Goal: Navigation & Orientation: Find specific page/section

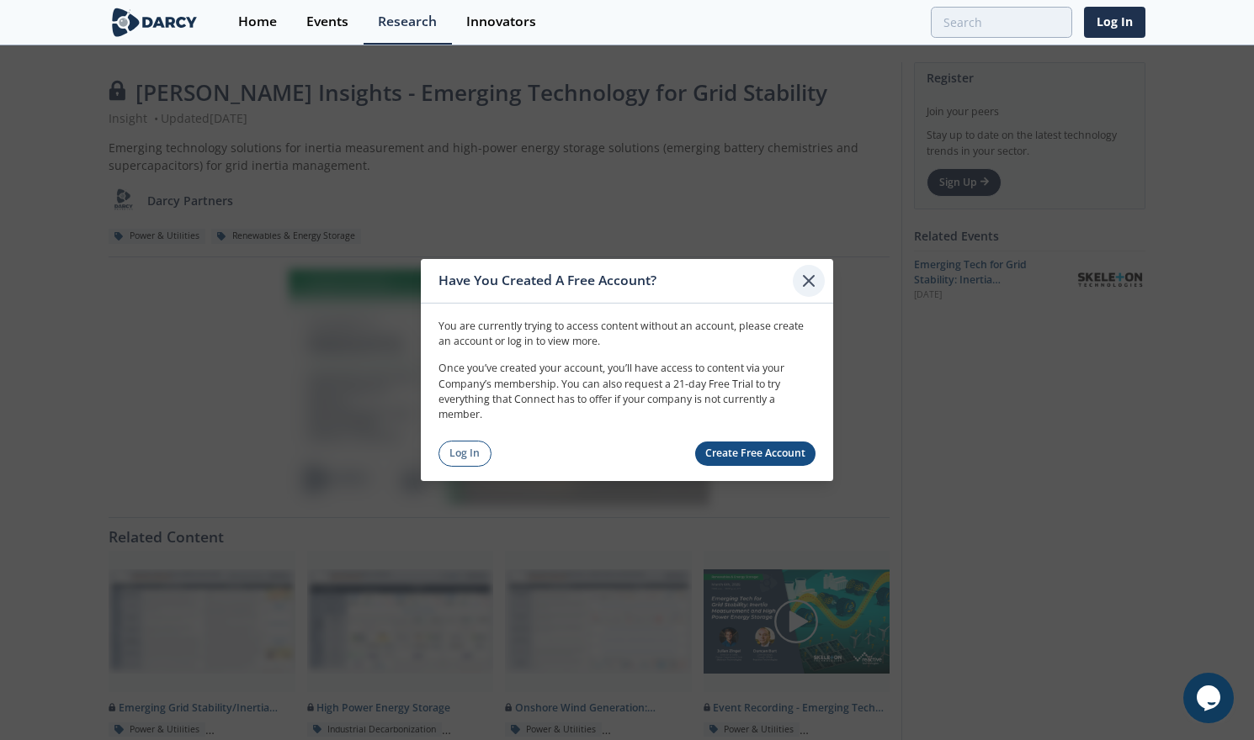
click at [806, 274] on icon at bounding box center [808, 281] width 20 height 20
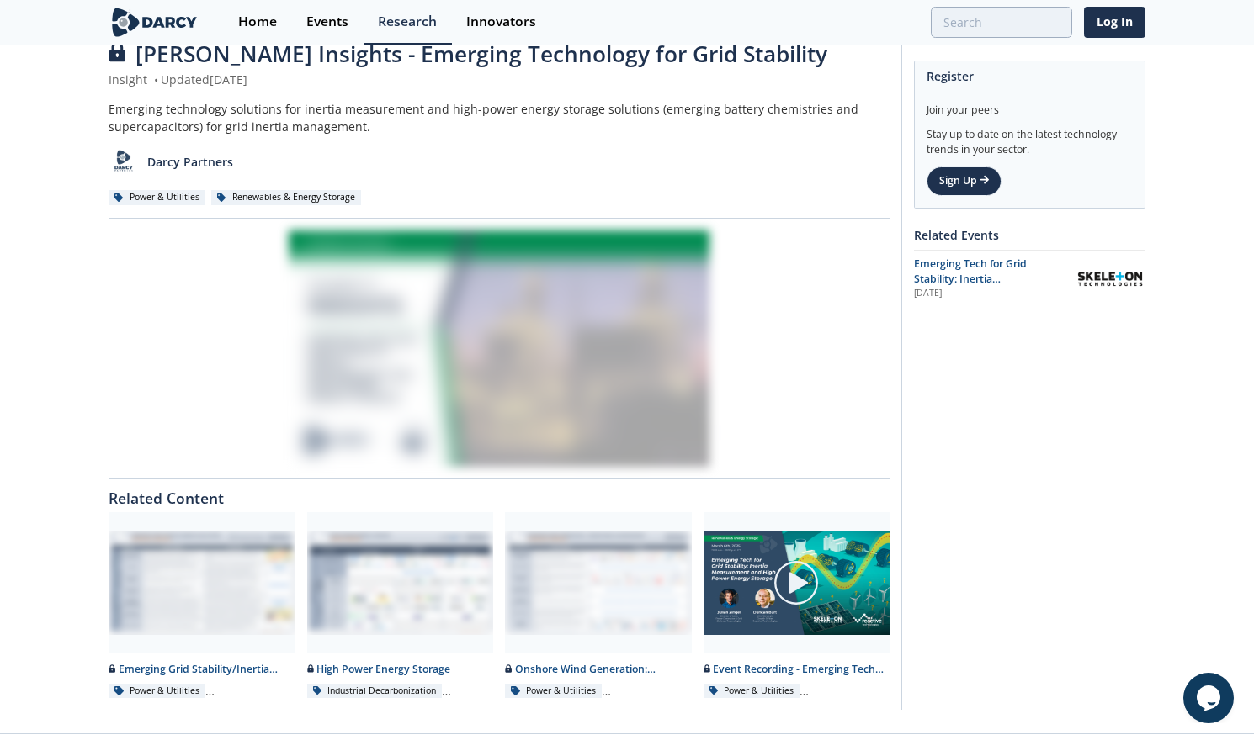
scroll to position [72, 0]
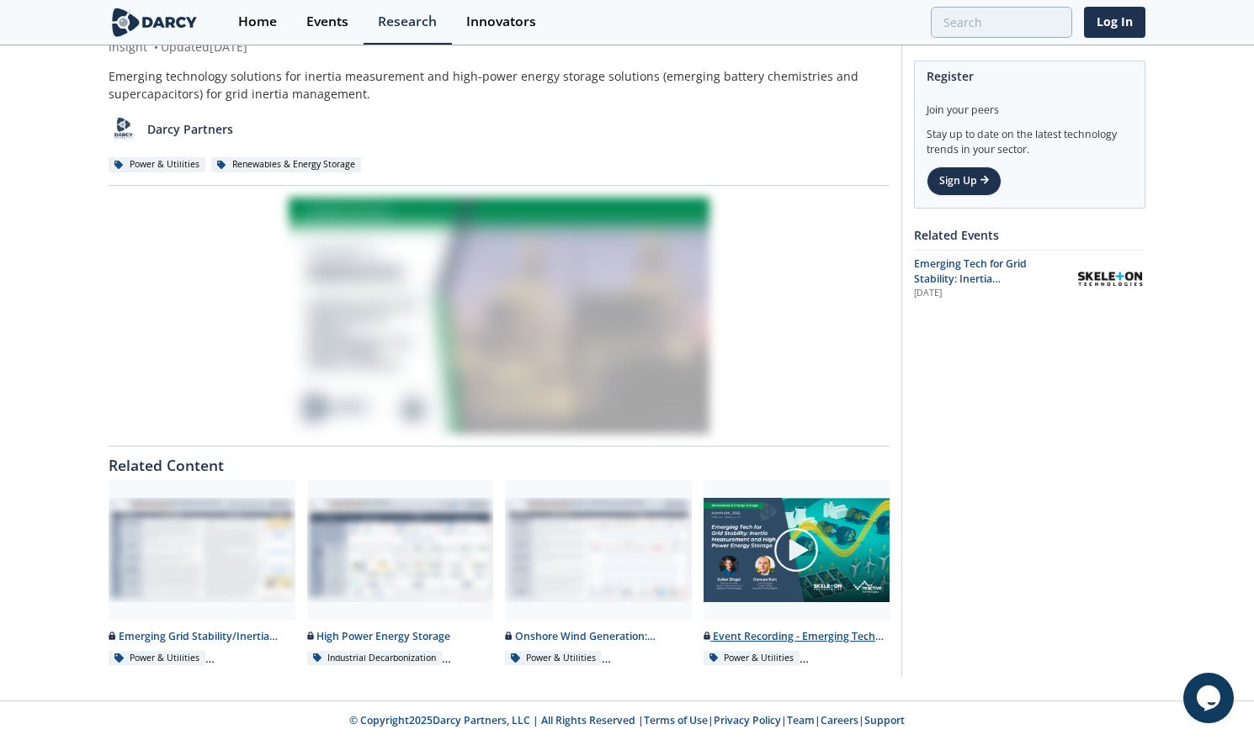
click at [794, 557] on img at bounding box center [795, 550] width 47 height 47
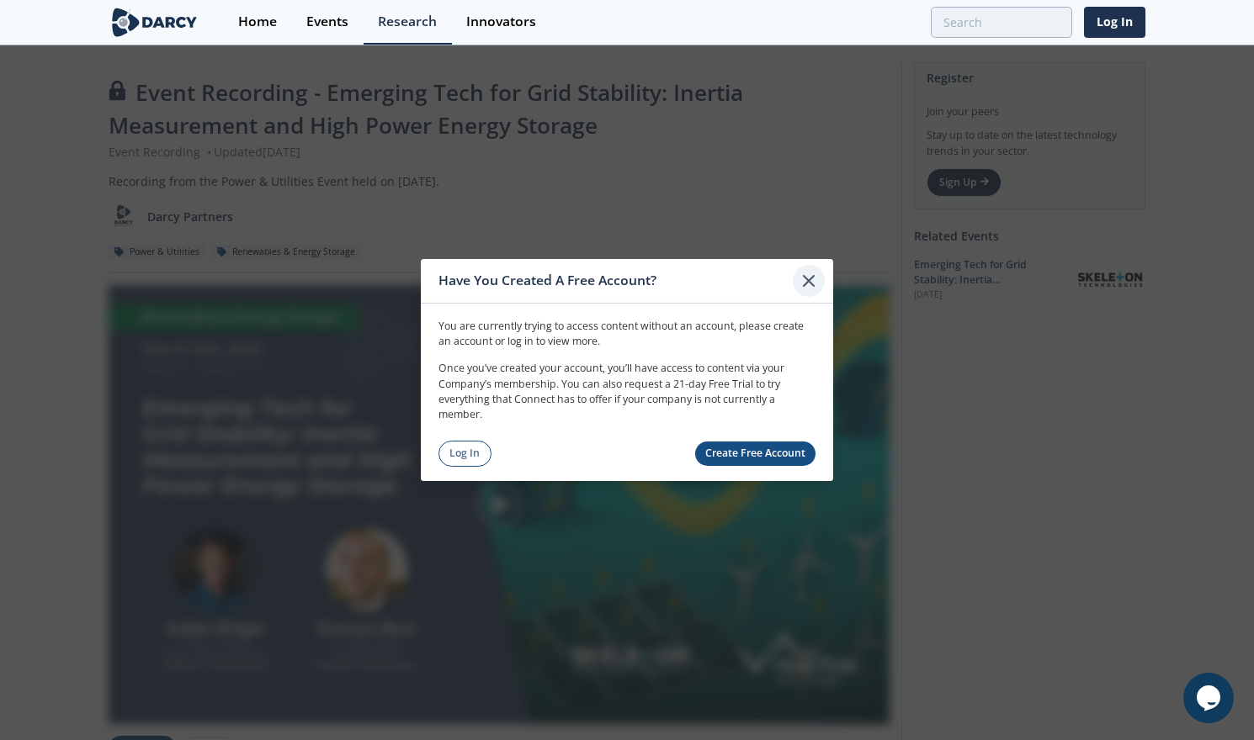
click at [808, 285] on icon at bounding box center [808, 281] width 20 height 20
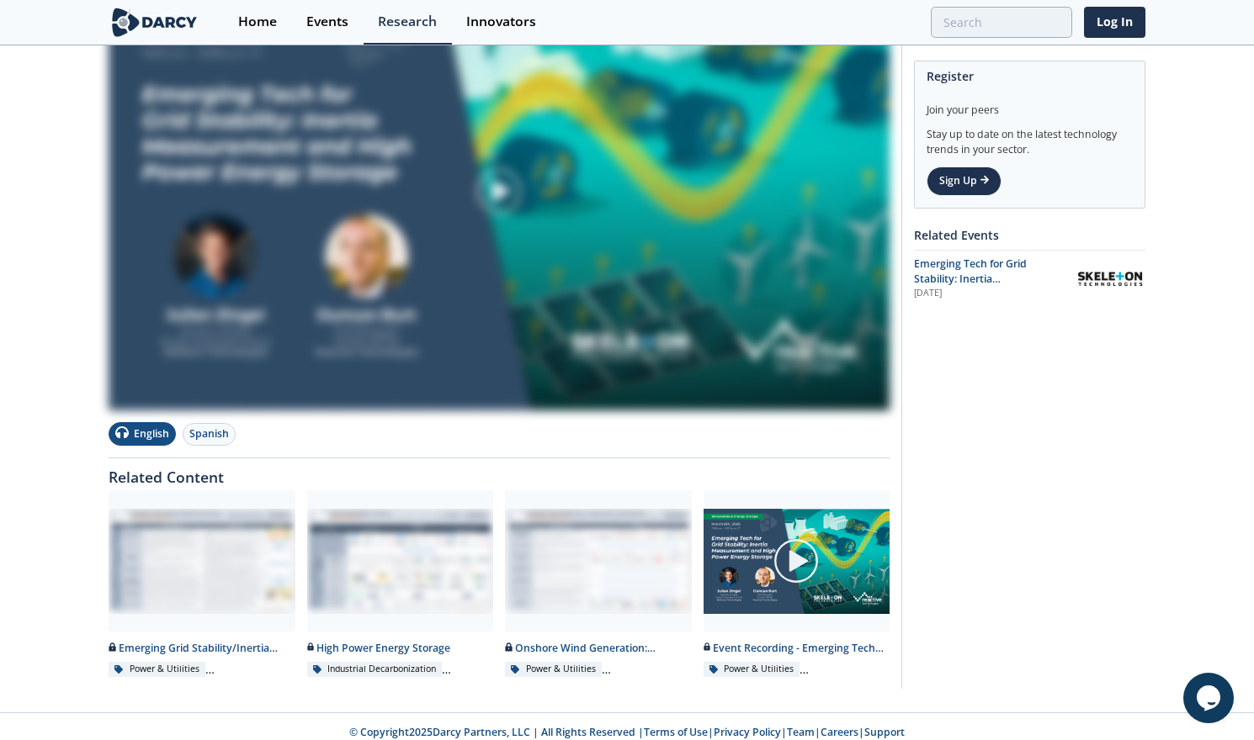
scroll to position [325, 0]
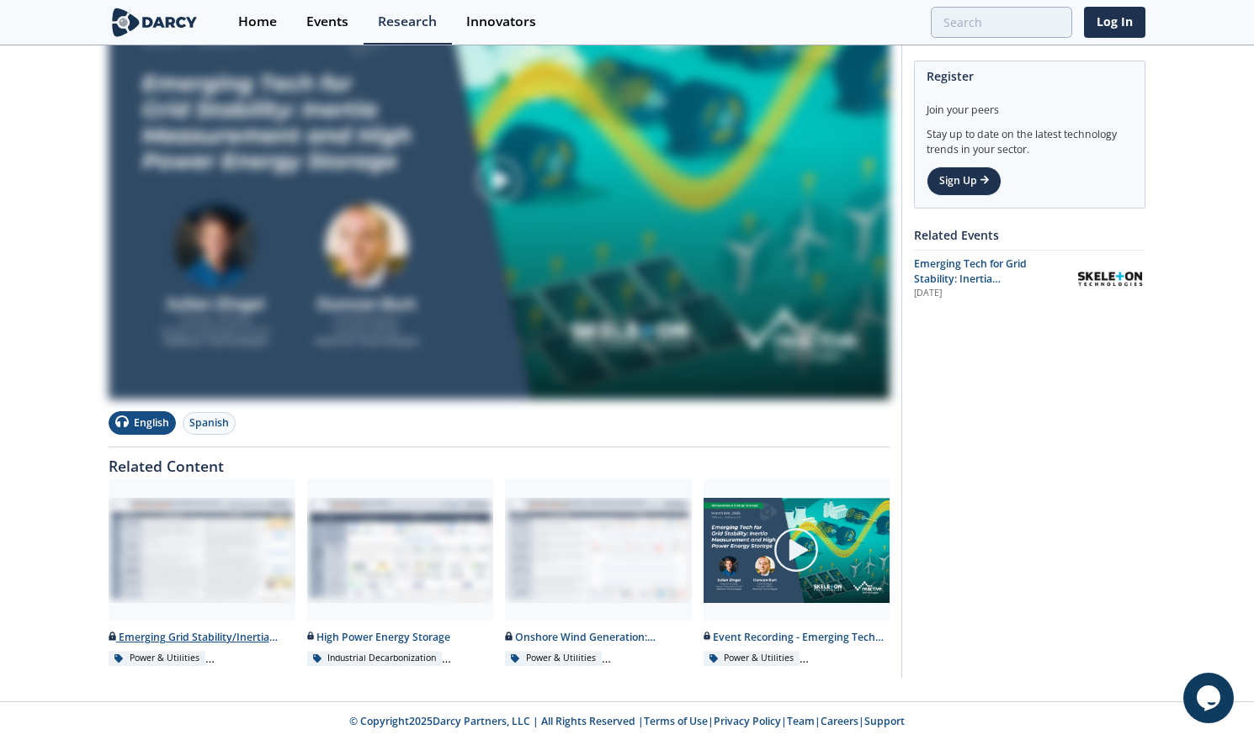
click at [221, 528] on div at bounding box center [202, 550] width 187 height 141
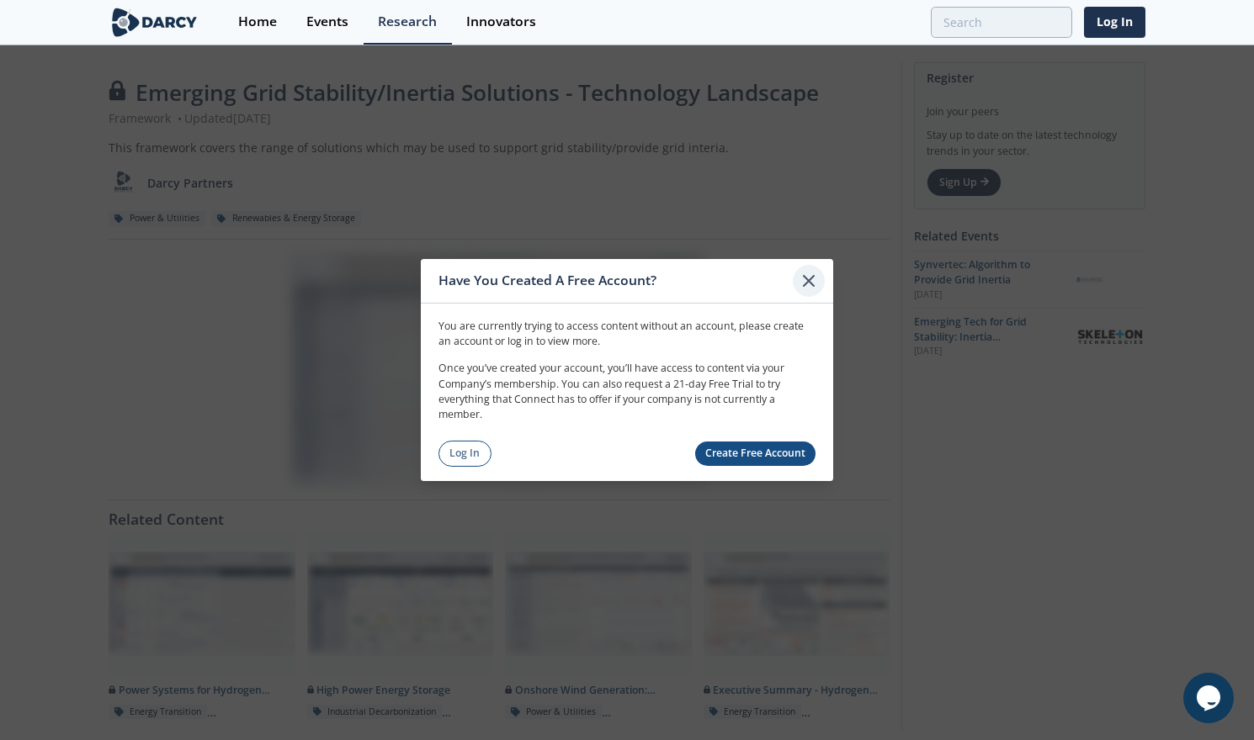
click at [811, 278] on icon at bounding box center [808, 281] width 10 height 10
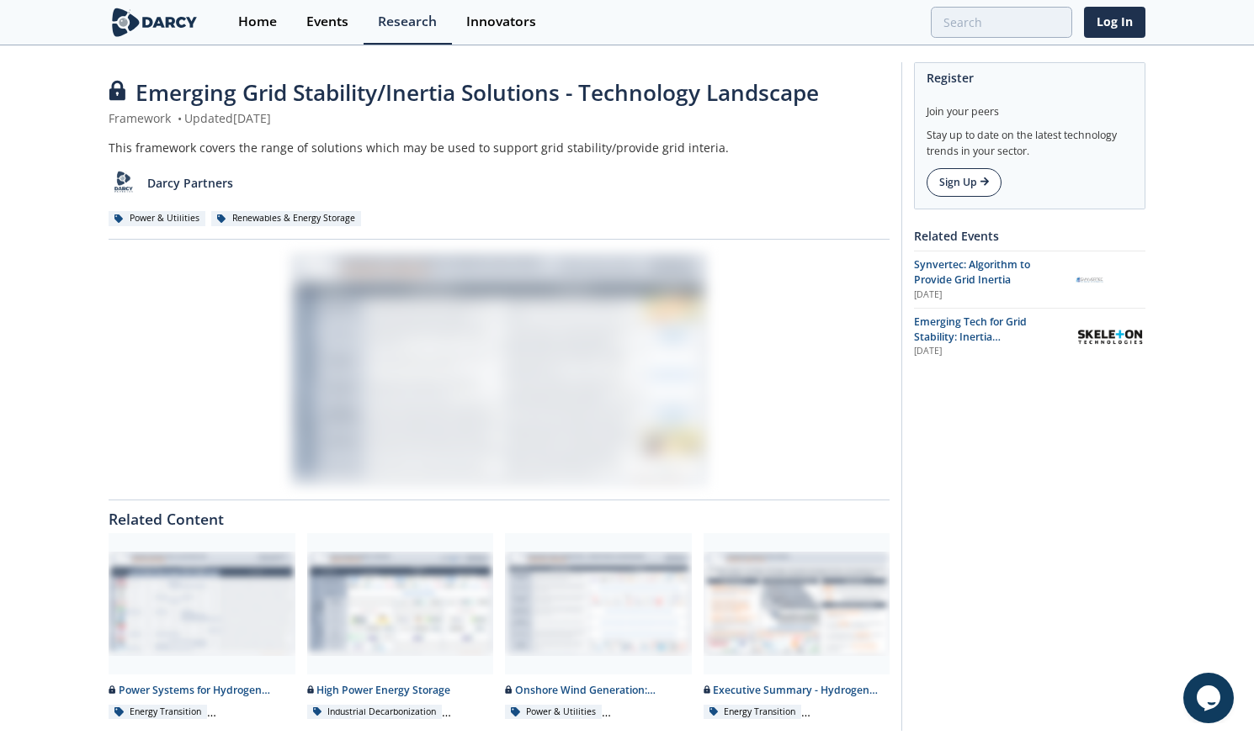
click at [955, 188] on link "Sign Up" at bounding box center [963, 182] width 75 height 29
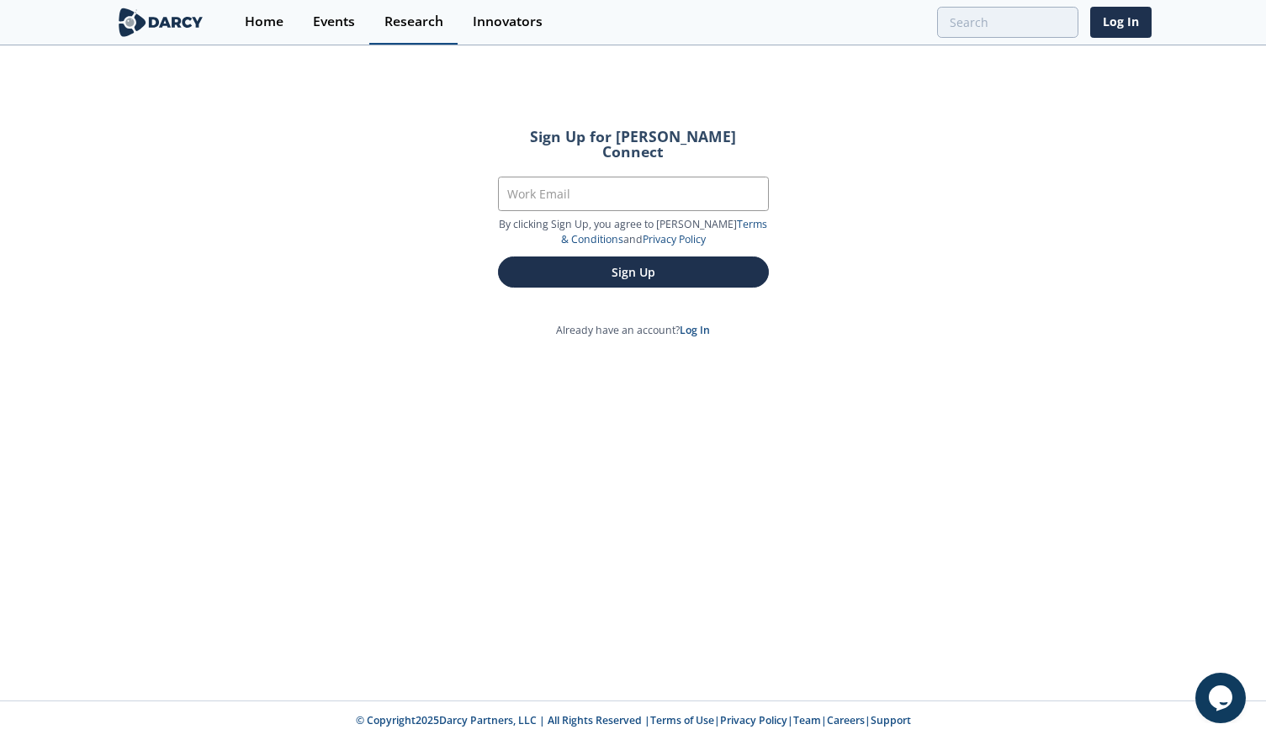
click at [424, 20] on div "Research" at bounding box center [413, 21] width 59 height 13
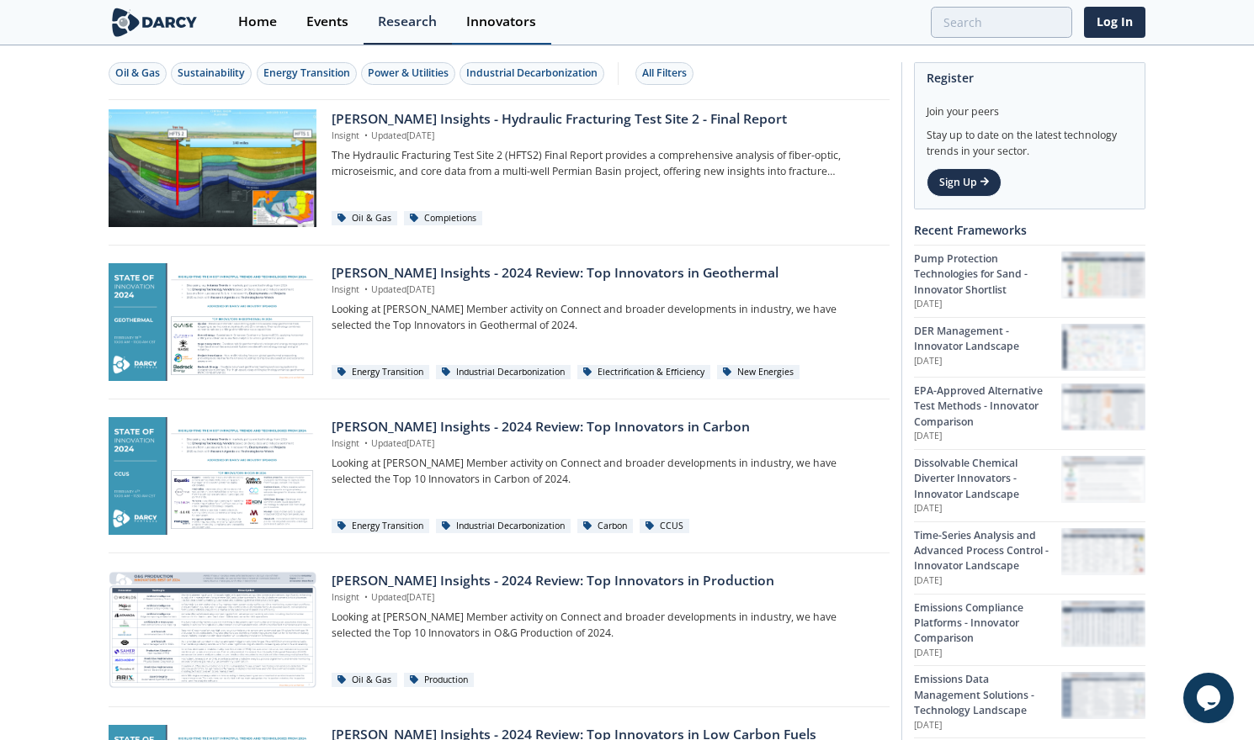
click at [491, 23] on div "Innovators" at bounding box center [501, 21] width 70 height 13
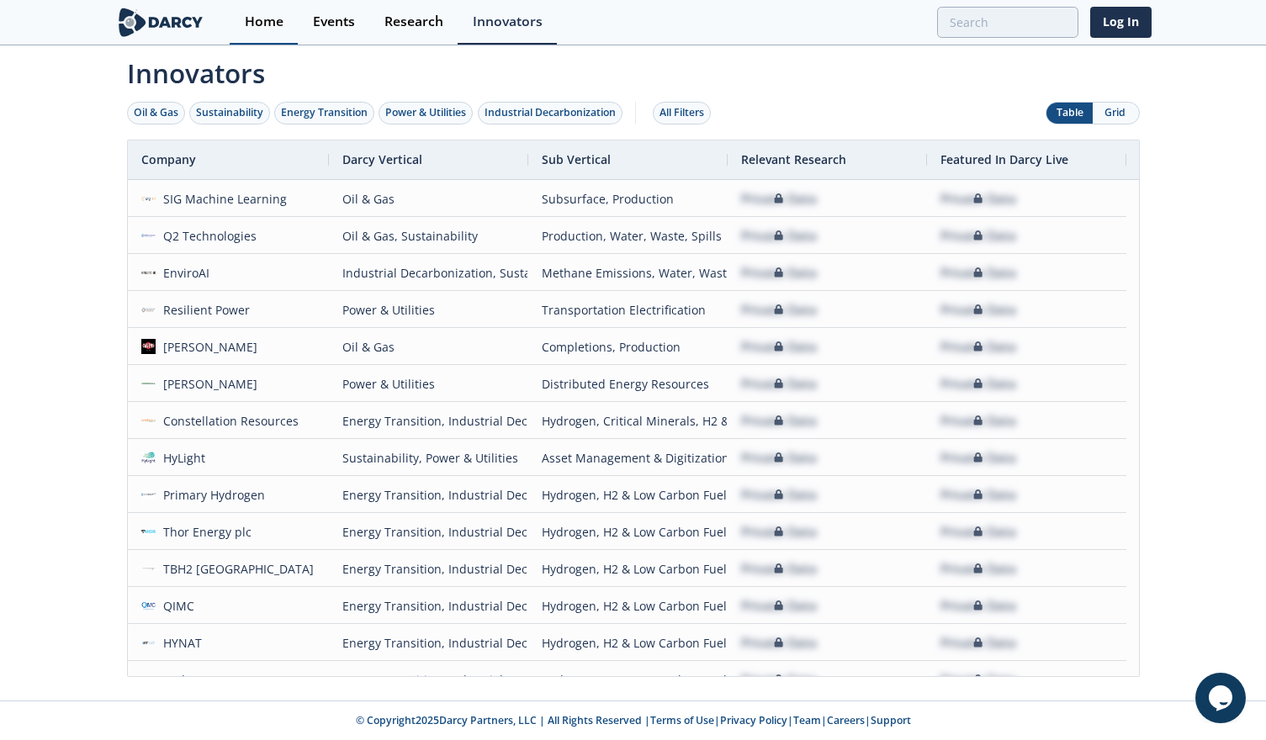
click at [261, 19] on div "Home" at bounding box center [264, 21] width 39 height 13
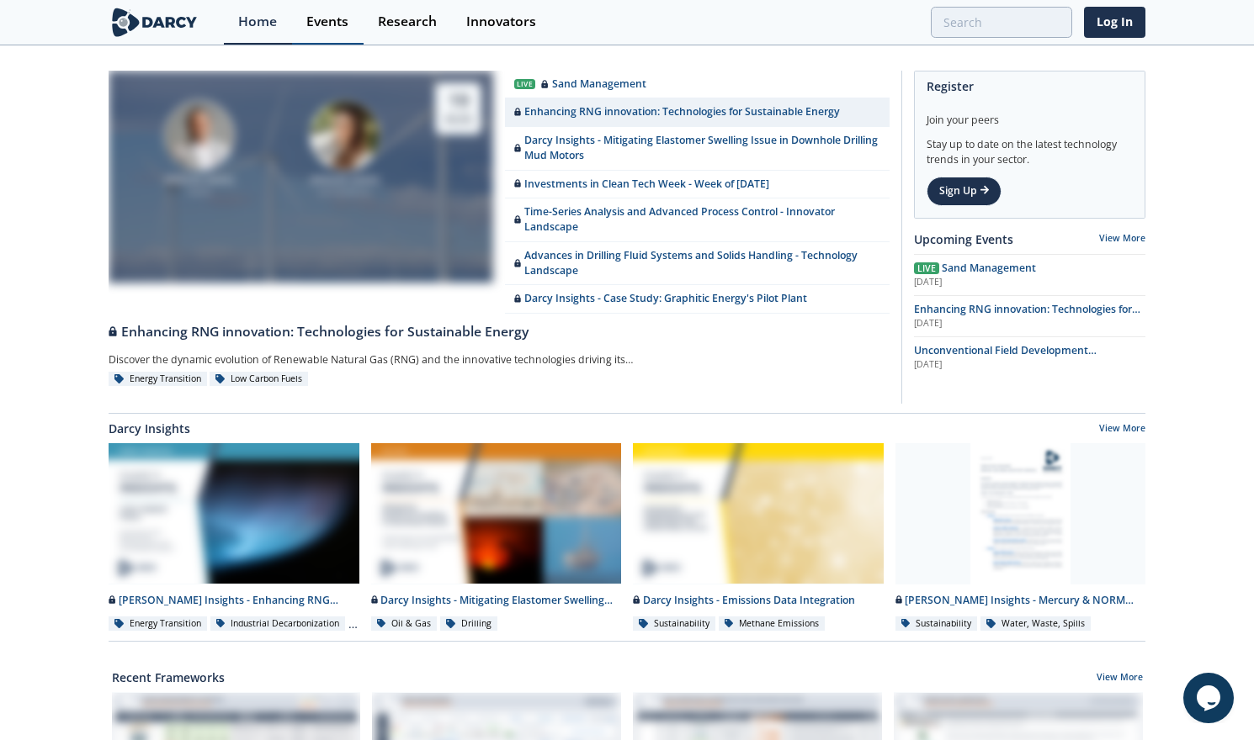
click at [333, 25] on div "Events" at bounding box center [327, 21] width 42 height 13
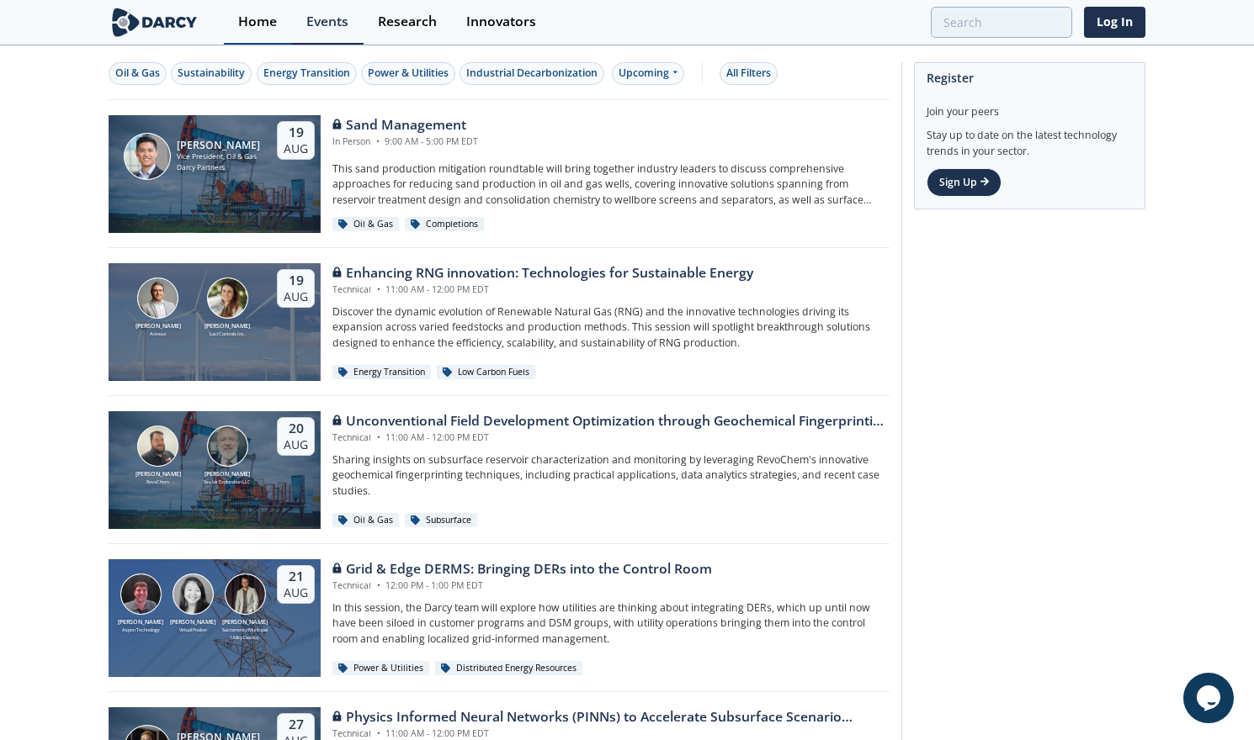
click at [268, 21] on div "Home" at bounding box center [257, 21] width 39 height 13
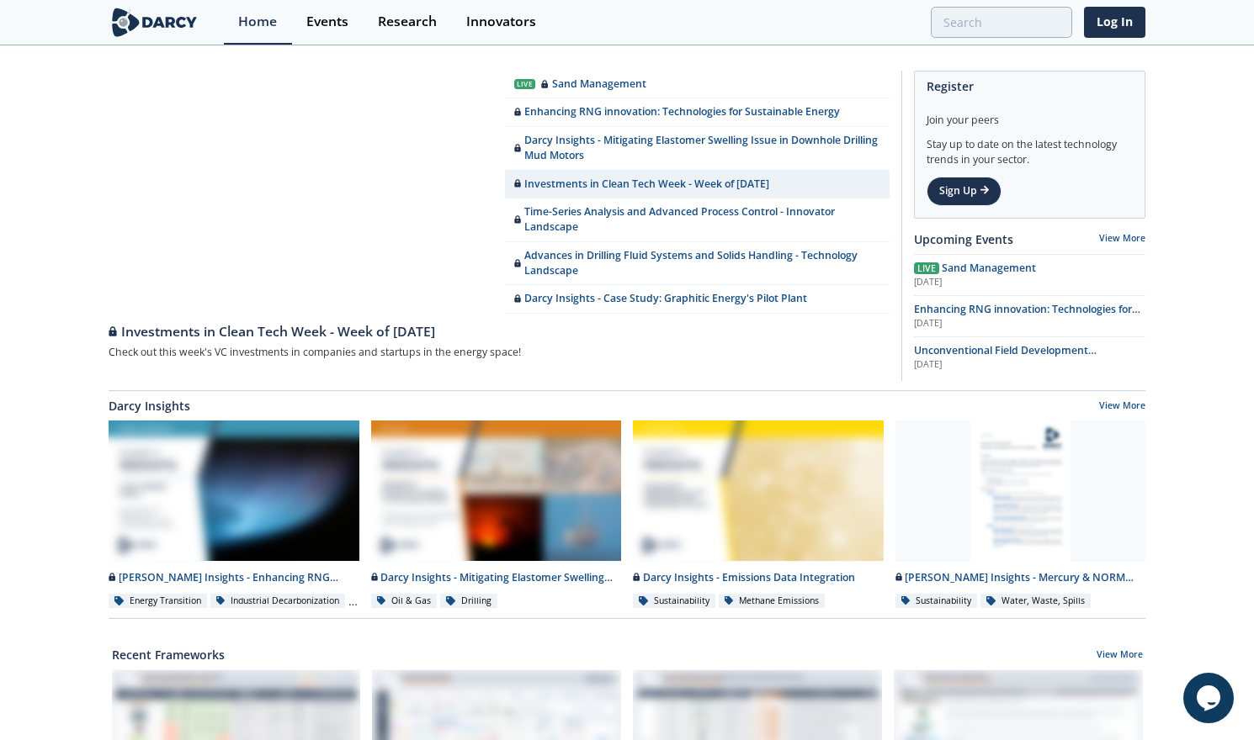
click at [125, 25] on img at bounding box center [155, 22] width 92 height 29
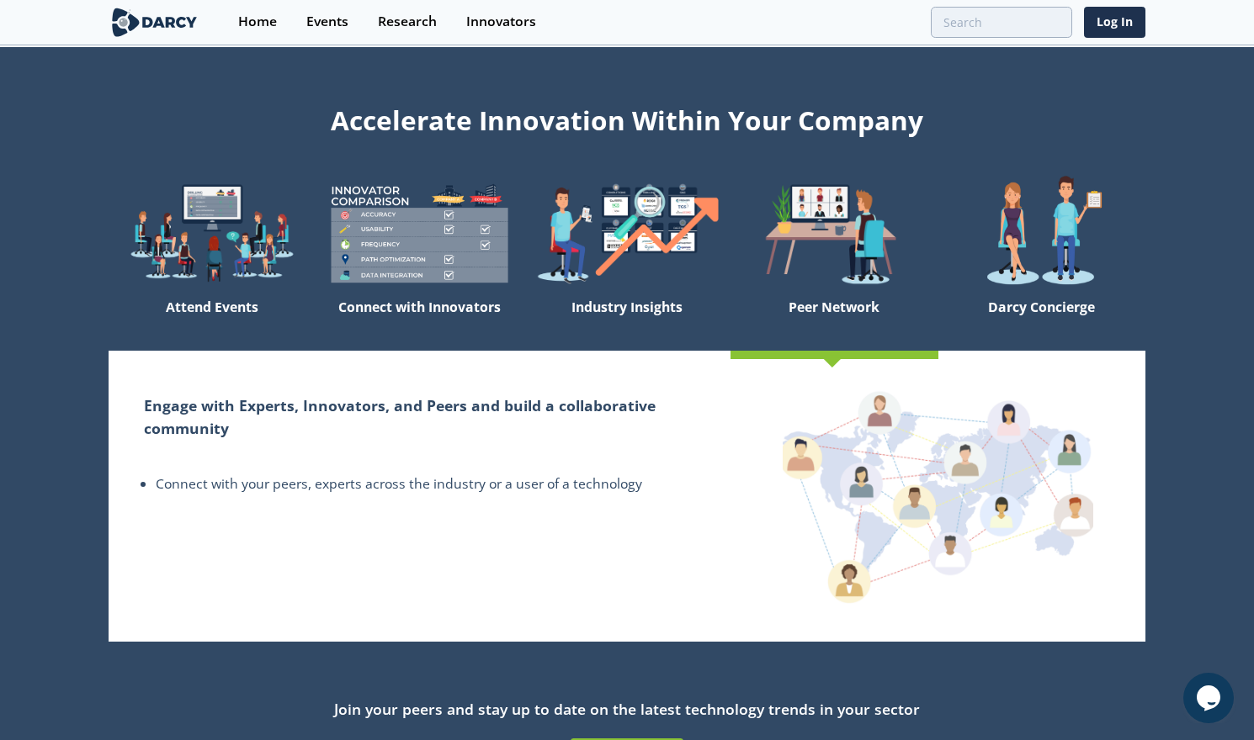
click at [852, 310] on div "Peer Network" at bounding box center [833, 321] width 207 height 59
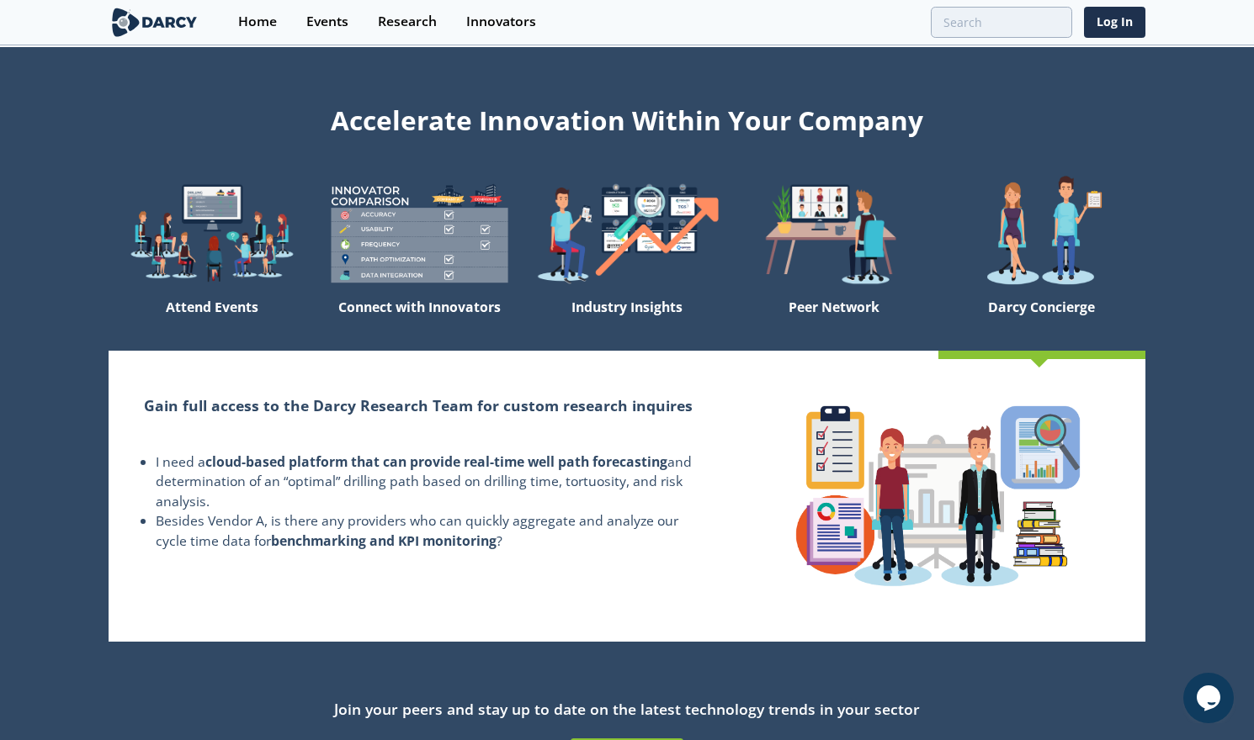
click at [1015, 302] on div "Darcy Concierge" at bounding box center [1041, 321] width 207 height 59
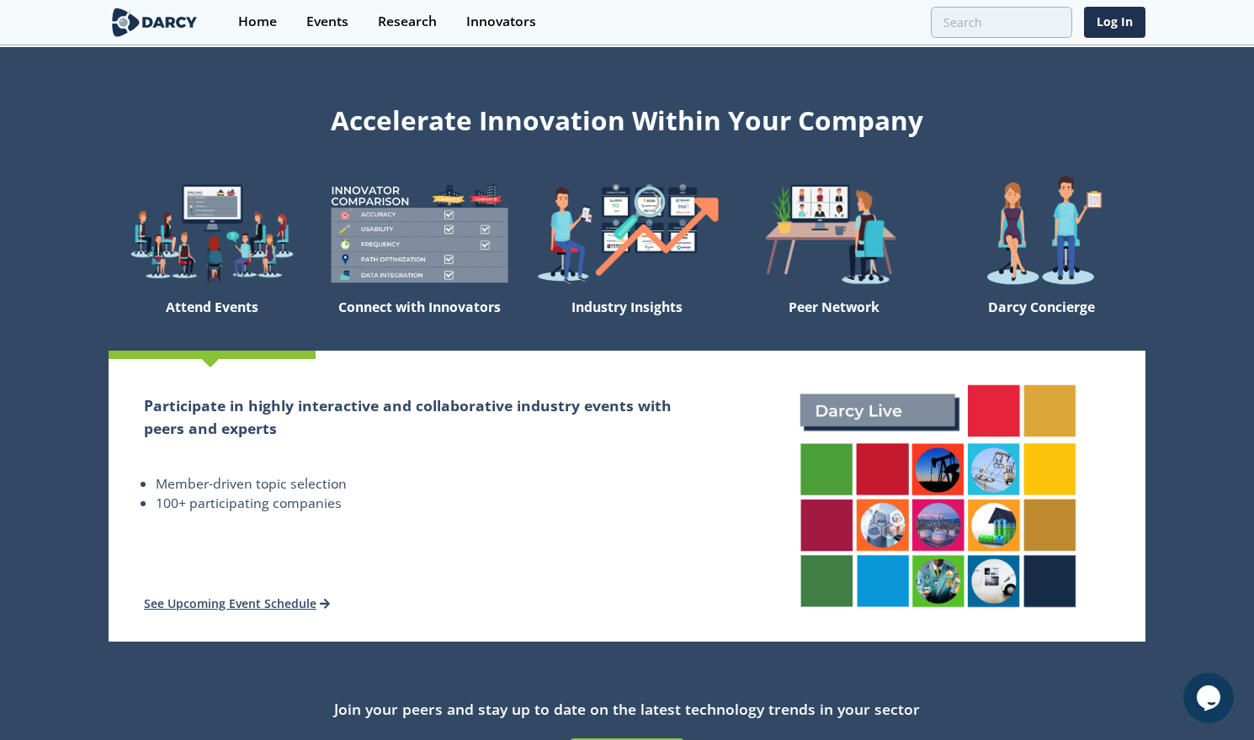
click at [202, 310] on div "Attend Events" at bounding box center [212, 321] width 207 height 59
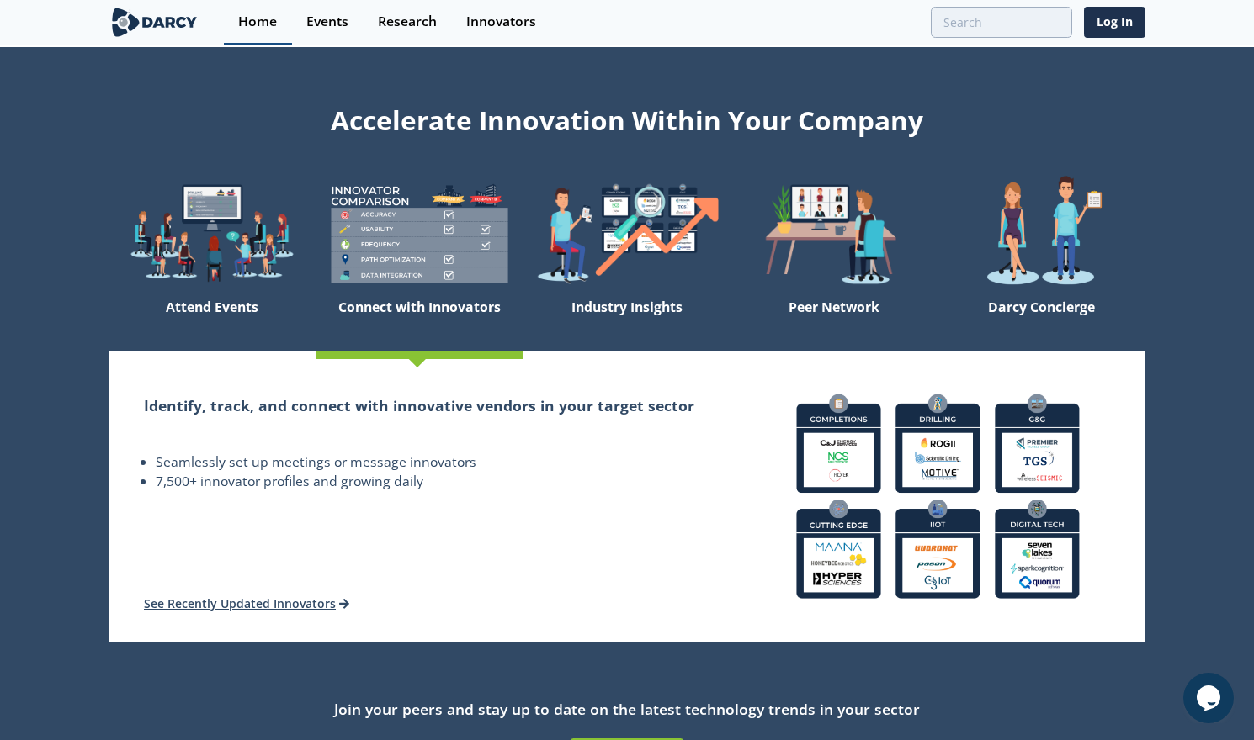
click at [250, 31] on link "Home" at bounding box center [258, 22] width 68 height 45
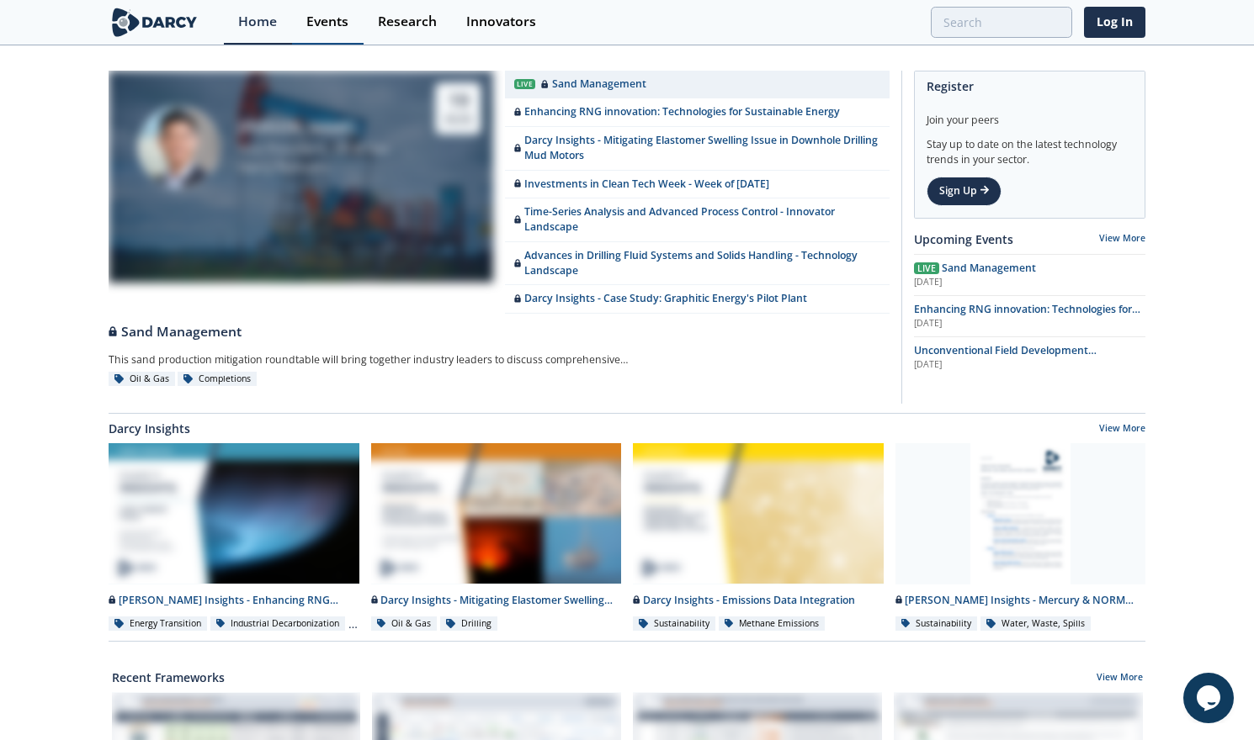
click at [328, 29] on div "Events" at bounding box center [327, 21] width 42 height 13
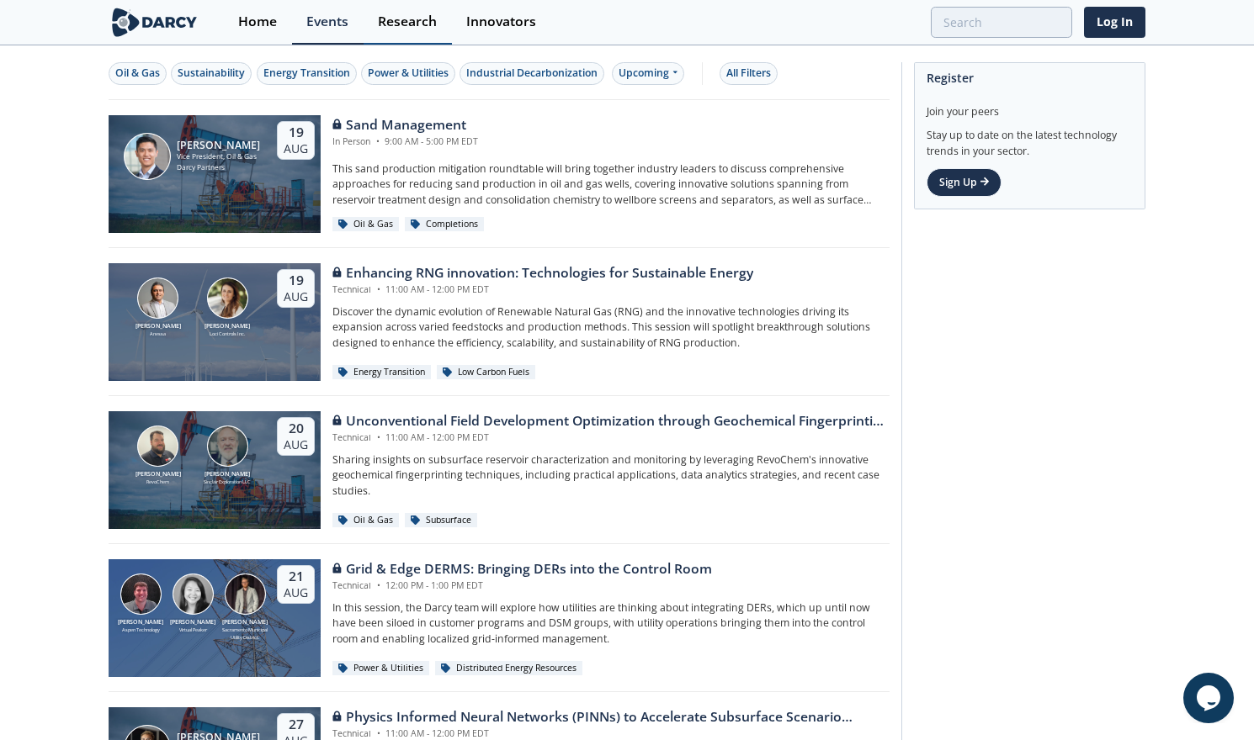
click at [422, 29] on div "Research" at bounding box center [407, 21] width 59 height 13
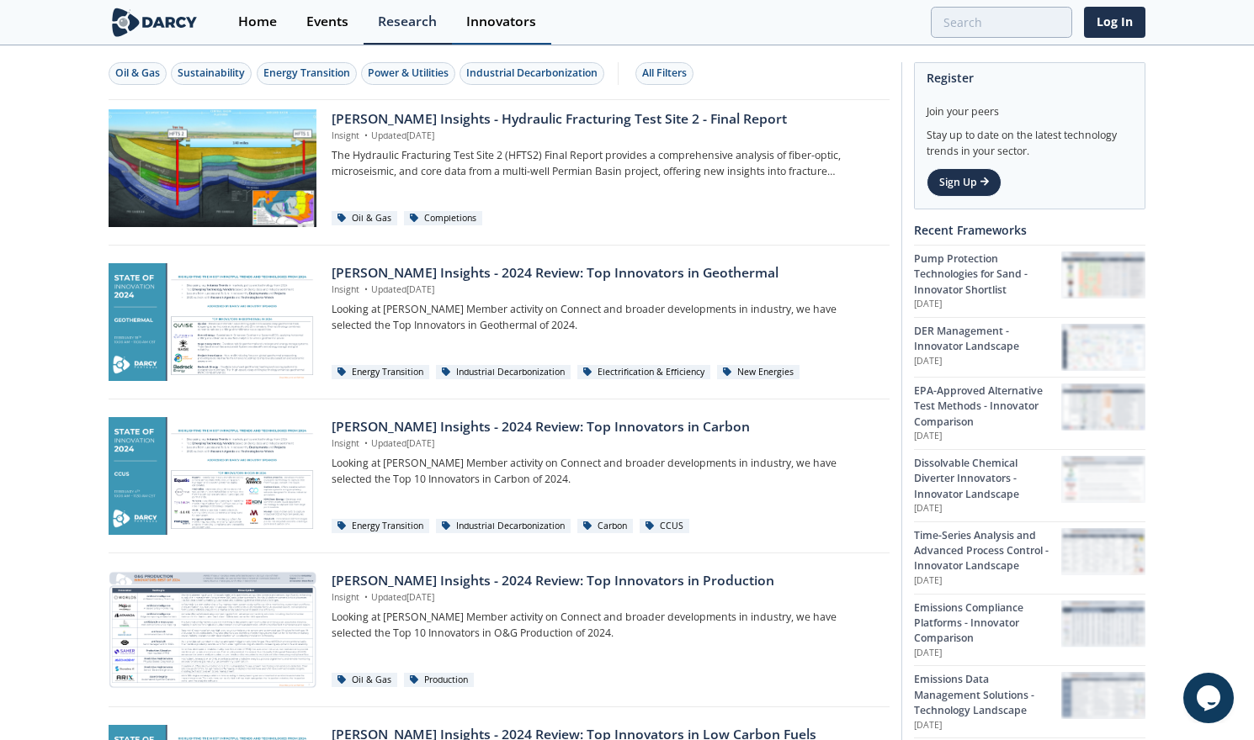
click at [503, 33] on link "Innovators" at bounding box center [501, 22] width 99 height 45
